Goal: Navigation & Orientation: Find specific page/section

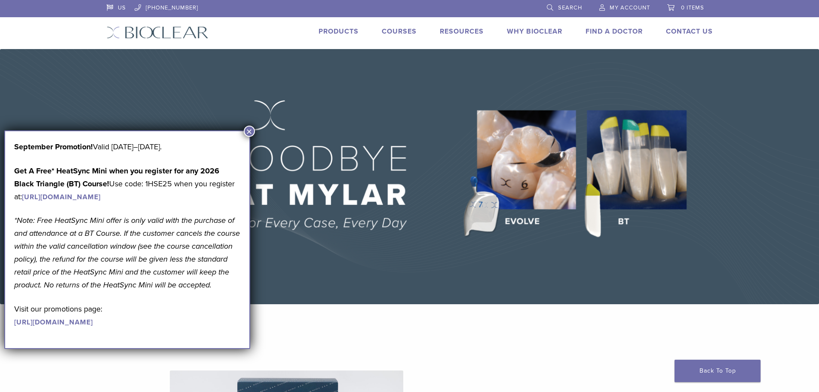
click at [248, 131] on button "×" at bounding box center [249, 131] width 11 height 11
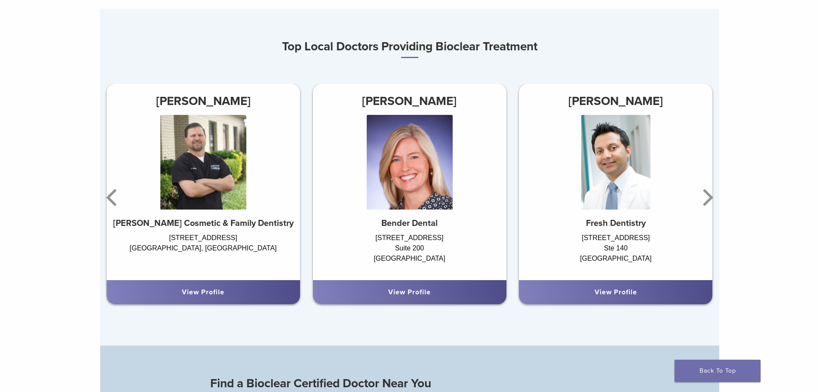
scroll to position [506, 0]
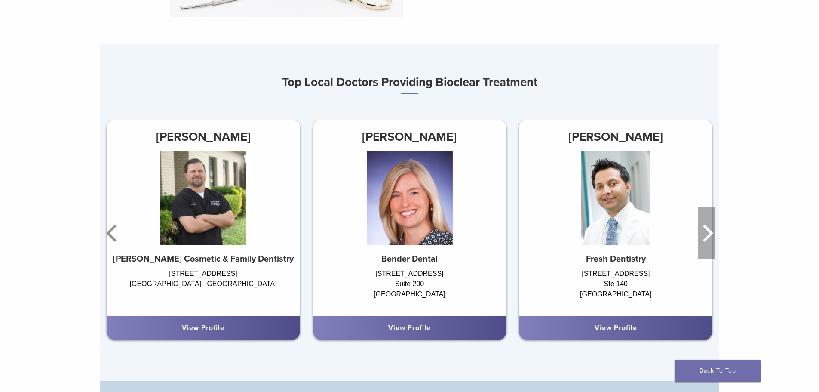
click at [700, 233] on icon "Next" at bounding box center [706, 233] width 17 height 52
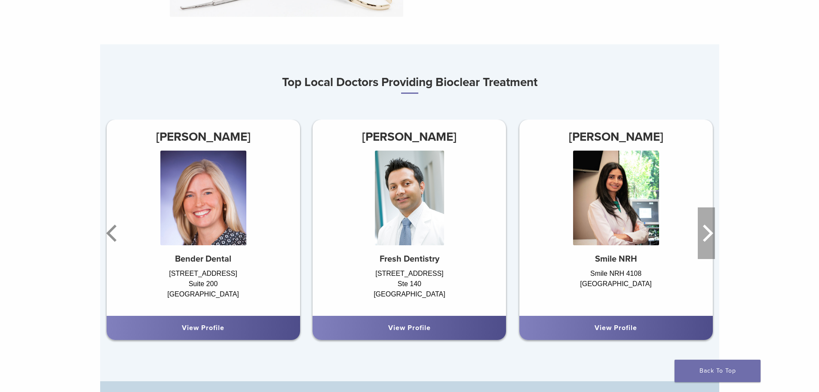
click at [703, 231] on icon "Next" at bounding box center [706, 233] width 17 height 52
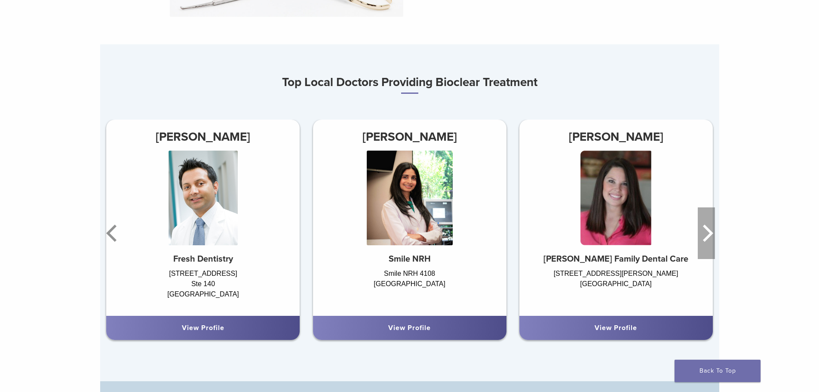
click at [703, 231] on icon "Next" at bounding box center [706, 233] width 17 height 52
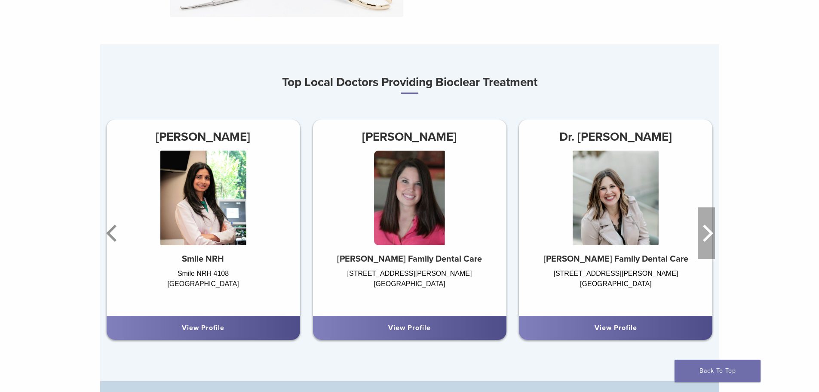
click at [703, 231] on icon "Next" at bounding box center [706, 233] width 17 height 52
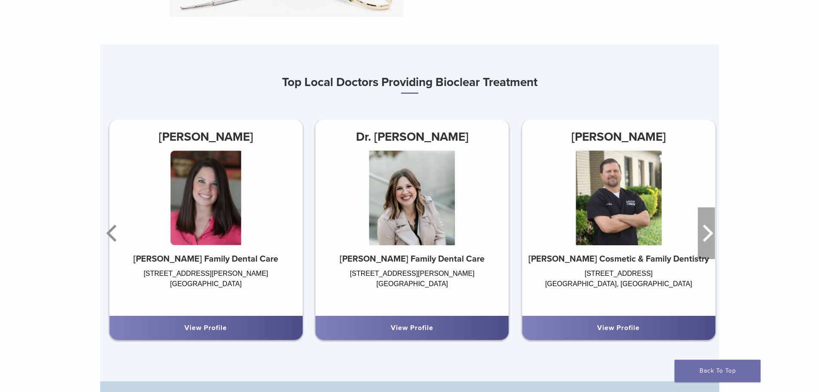
click at [703, 231] on icon "Next" at bounding box center [706, 233] width 17 height 52
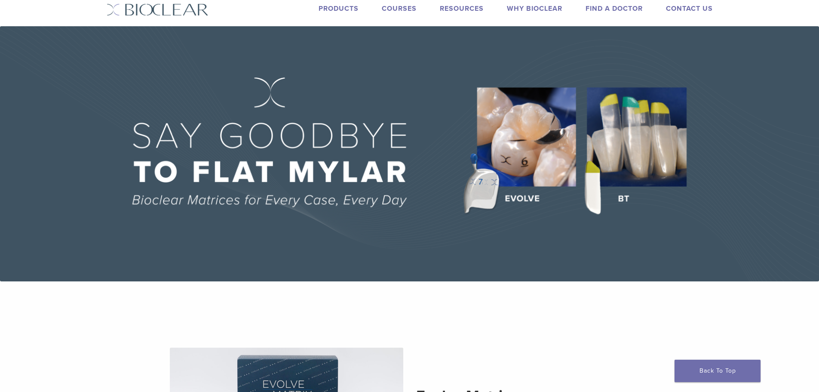
scroll to position [0, 0]
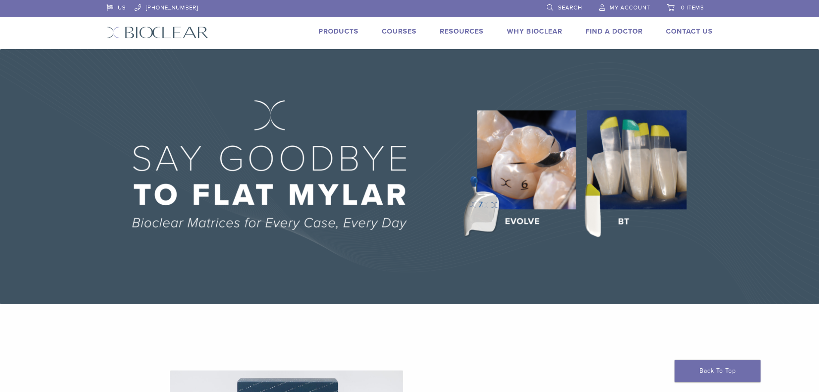
click at [388, 33] on link "Courses" at bounding box center [399, 31] width 35 height 9
click at [340, 29] on link "Products" at bounding box center [339, 31] width 40 height 9
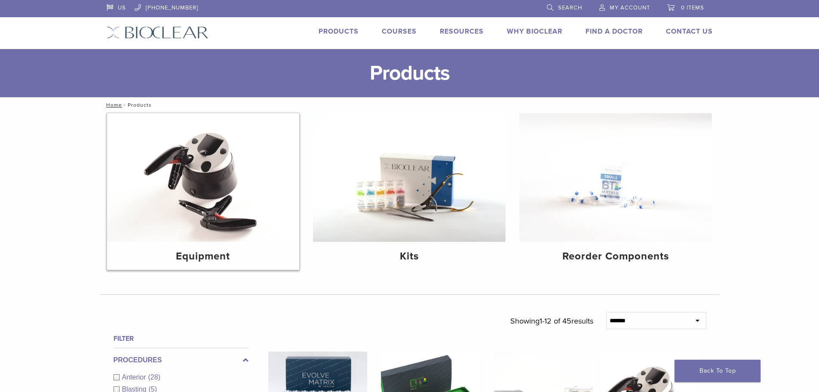
click at [213, 191] on img at bounding box center [203, 177] width 193 height 129
